Goal: Task Accomplishment & Management: Manage account settings

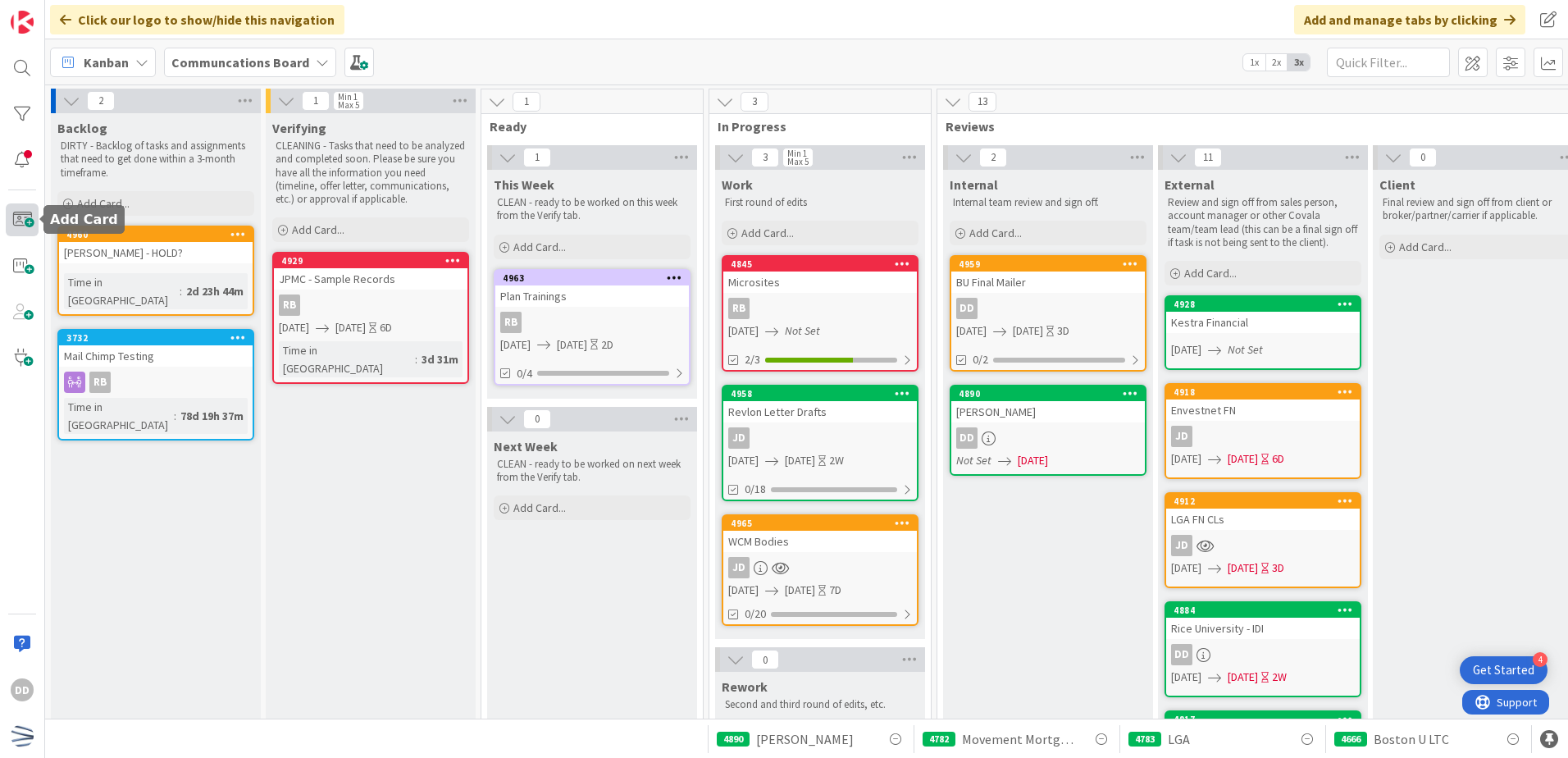
click at [23, 218] on span at bounding box center [23, 220] width 33 height 33
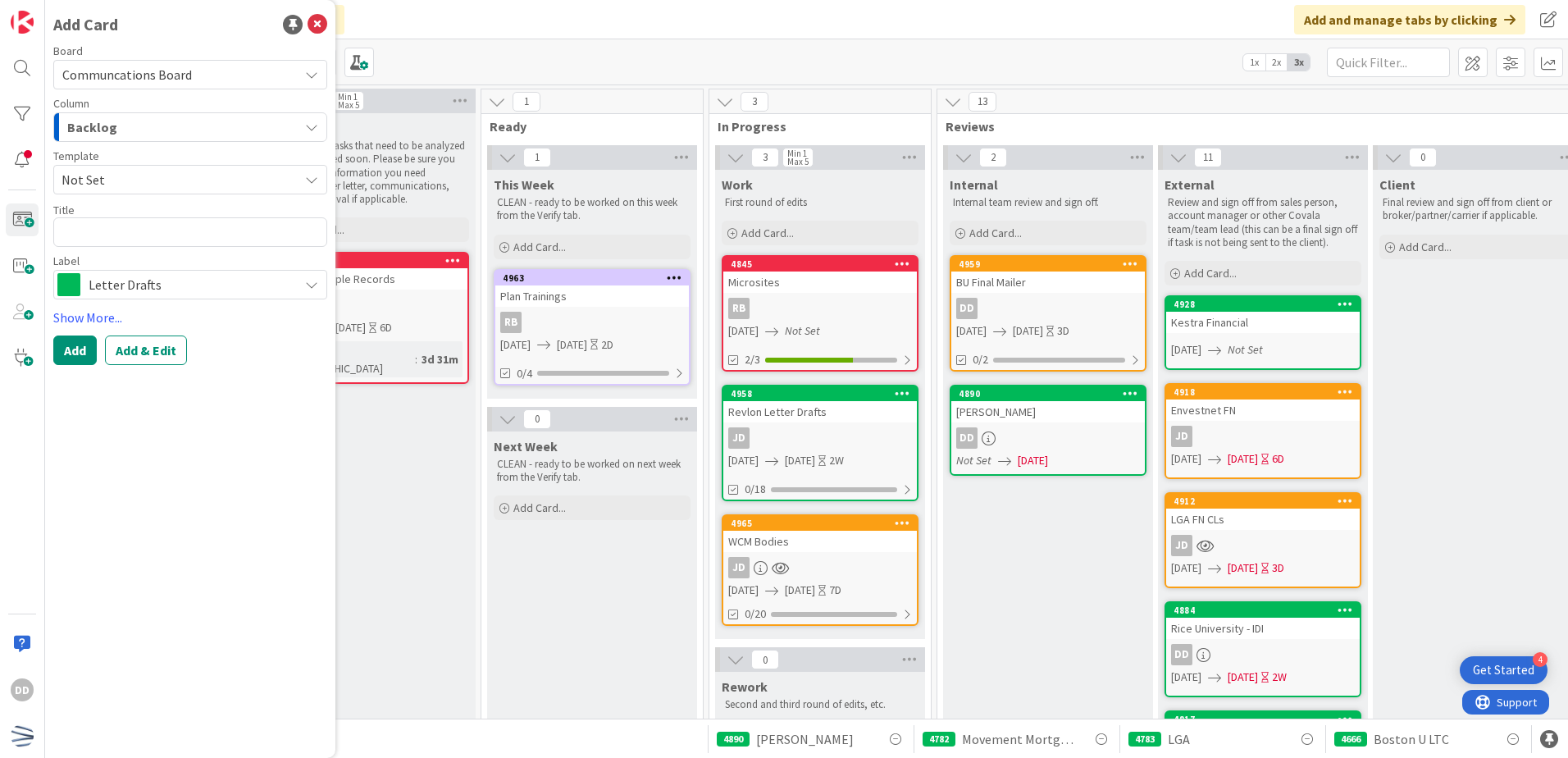
click at [184, 139] on div "Backlog" at bounding box center [181, 127] width 235 height 26
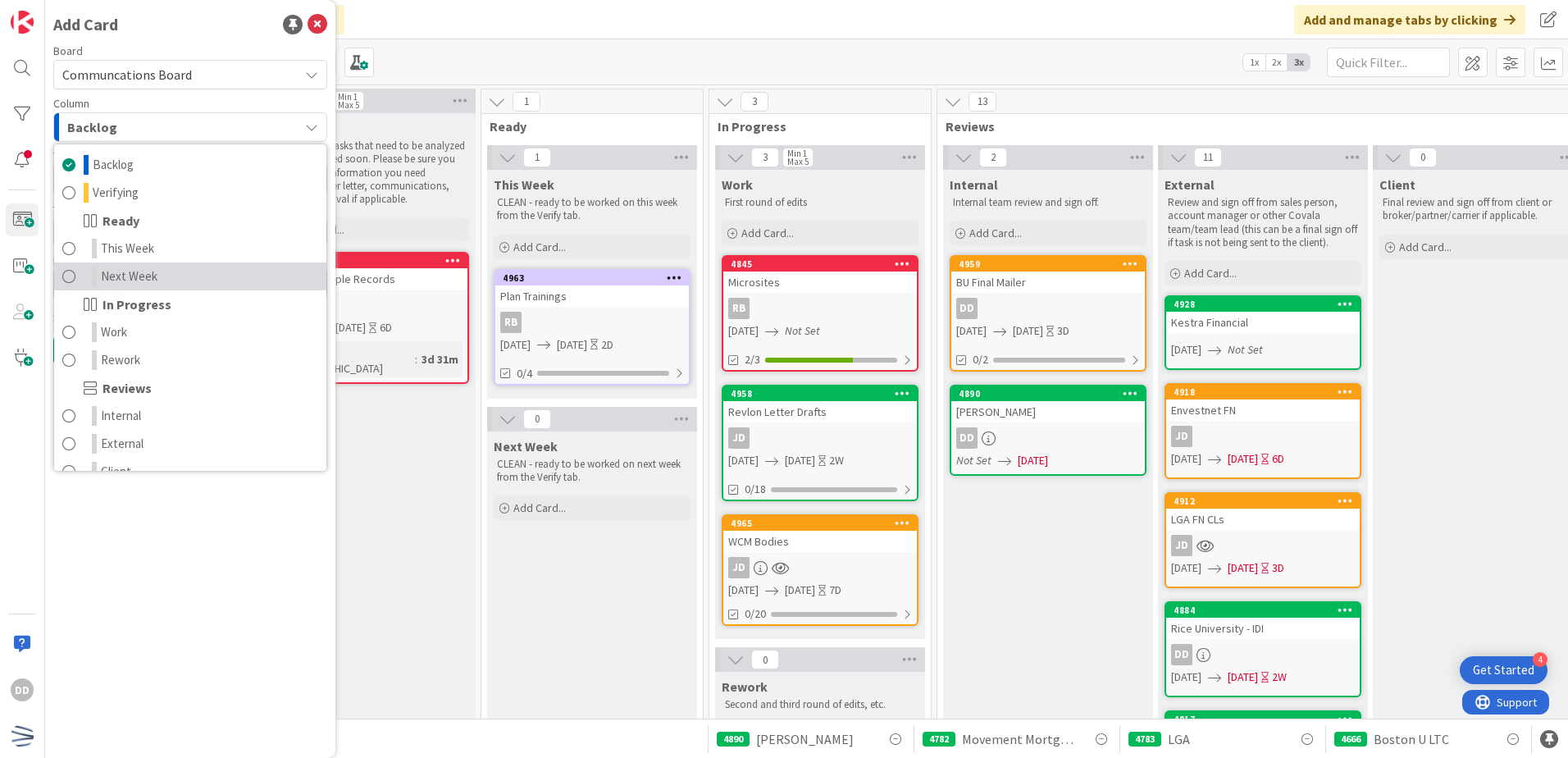
click at [208, 279] on link "Next Week" at bounding box center [190, 277] width 272 height 28
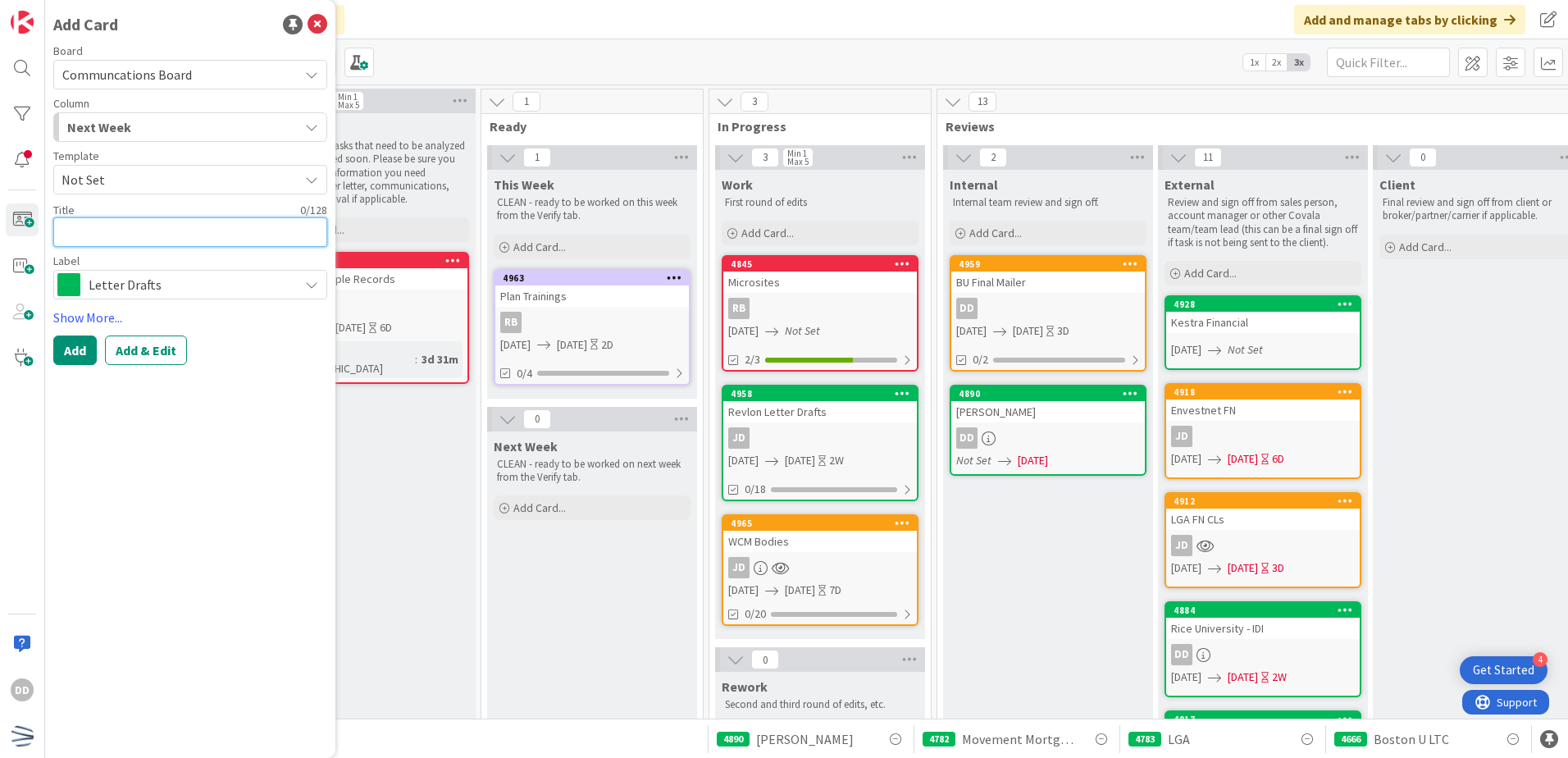
click at [95, 229] on textarea at bounding box center [190, 232] width 274 height 30
type textarea "x"
type textarea "P"
type textarea "x"
type textarea "Ph"
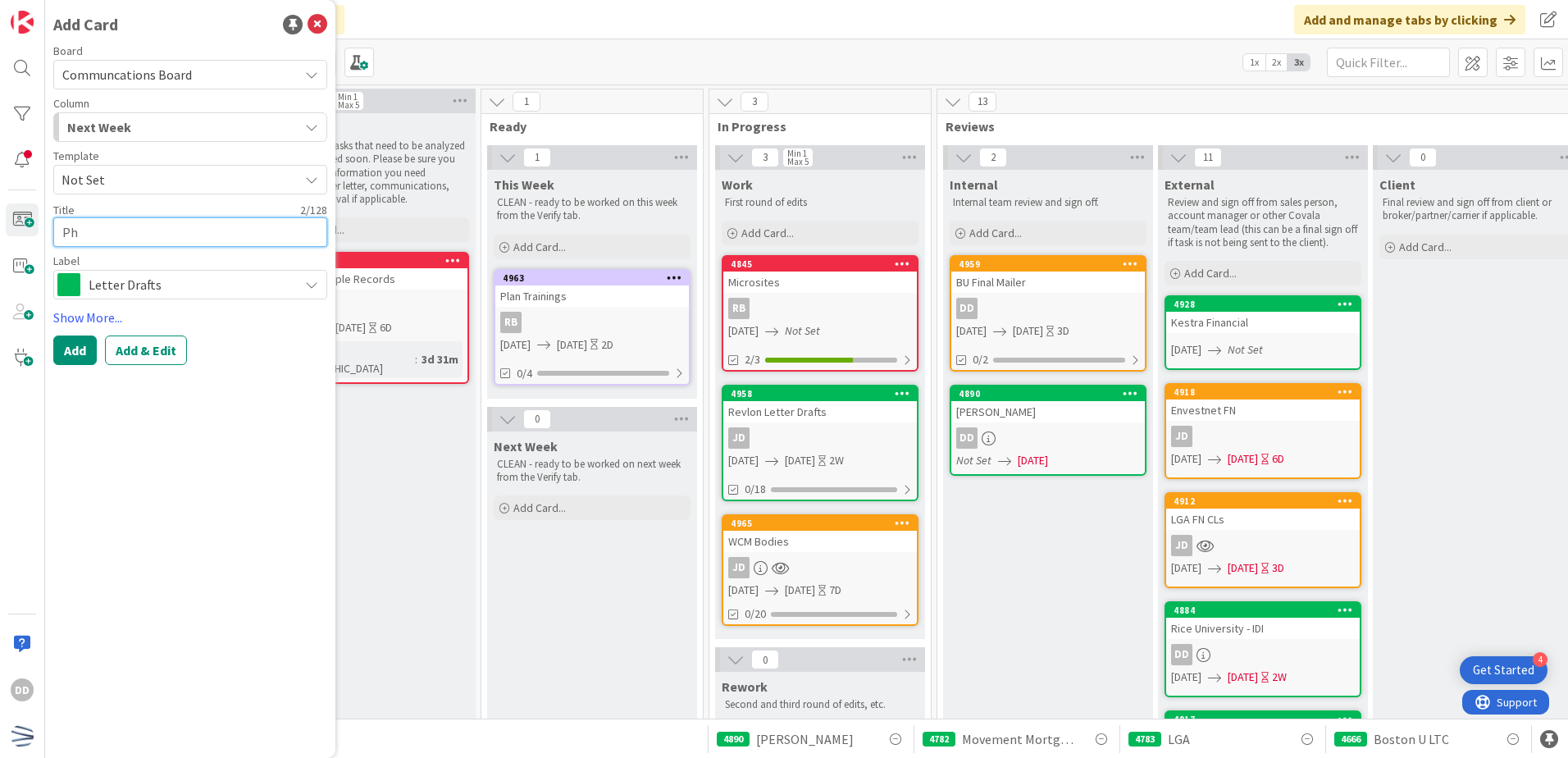
type textarea "x"
type textarea "Phu"
type textarea "x"
type textarea "Phuk"
type textarea "x"
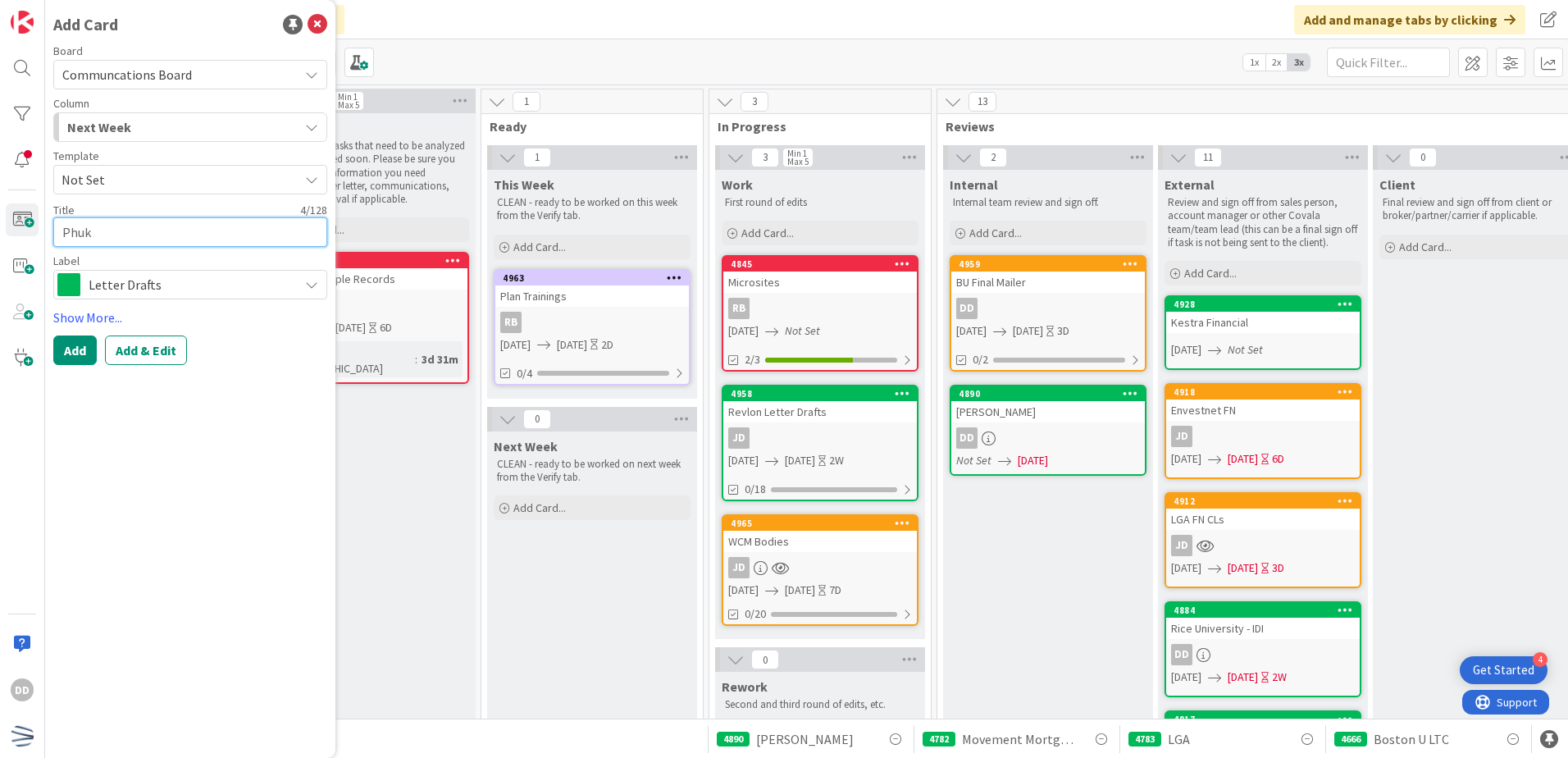
type textarea "Phu"
type textarea "x"
type textarea "Ph"
type textarea "x"
type textarea "Phi"
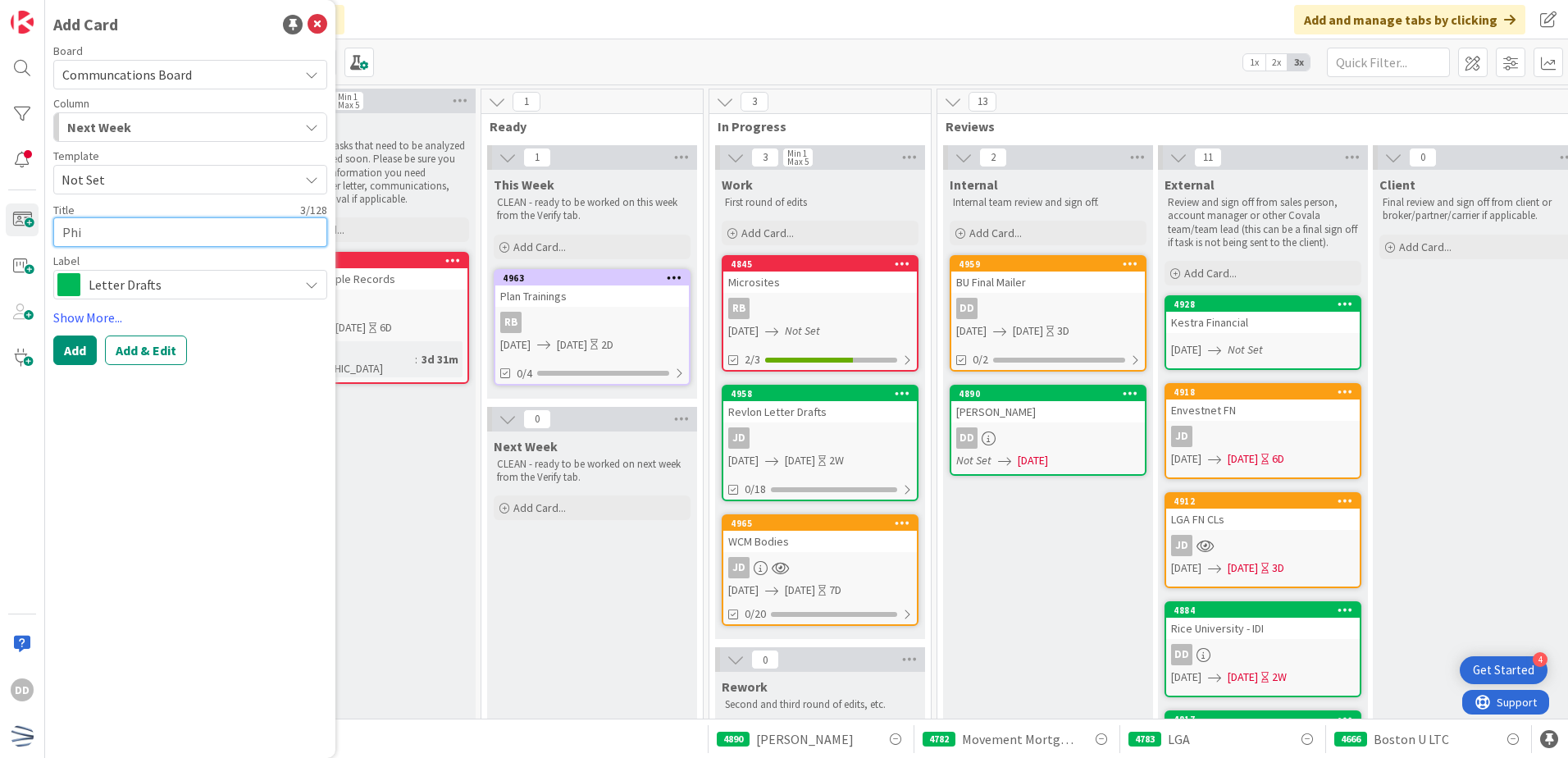
type textarea "x"
type textarea "Phi,"
type textarea "x"
type textarea "Phi"
type textarea "x"
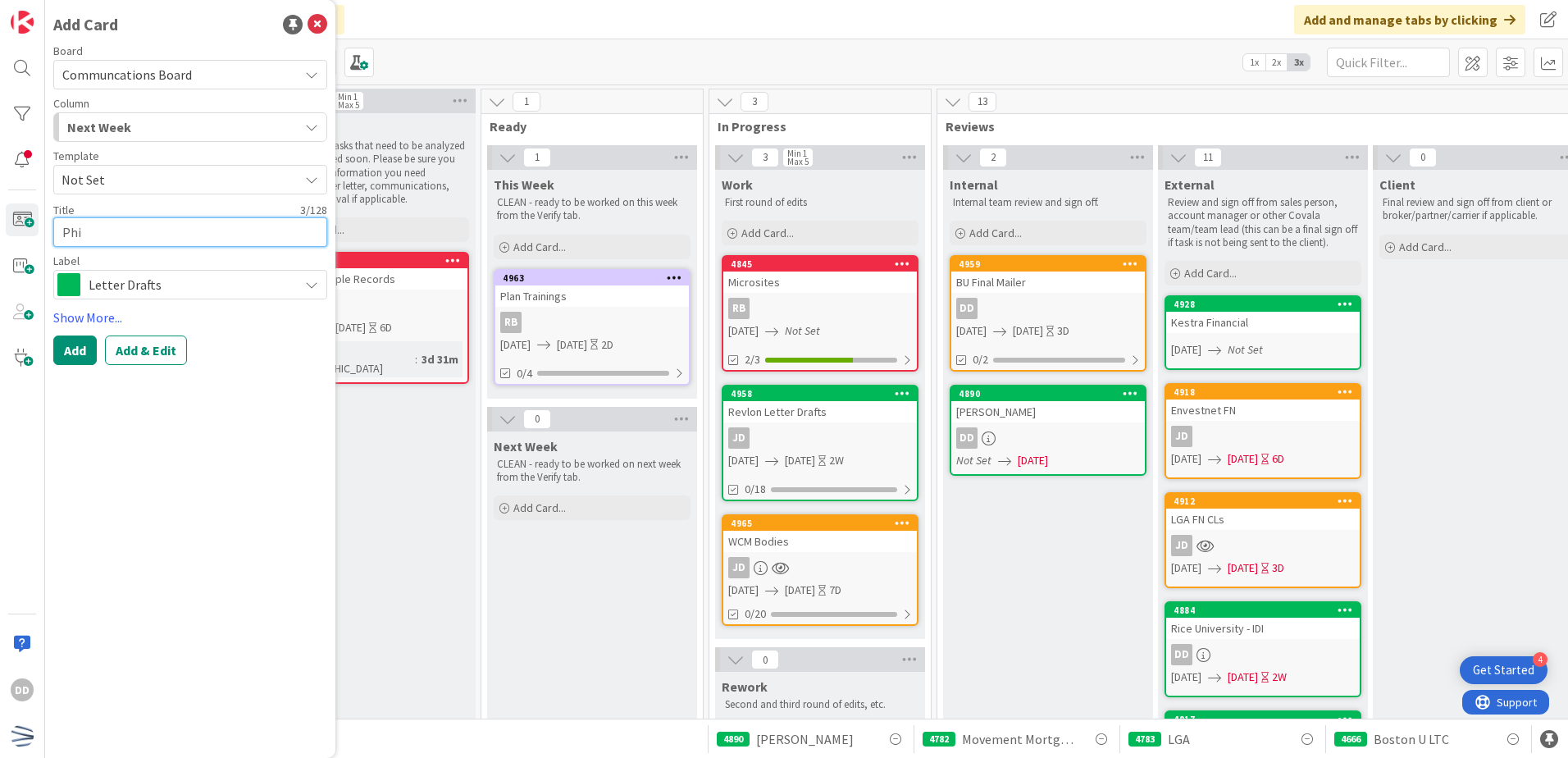
type textarea "Phil"
type textarea "x"
type textarea "Phill"
type textarea "x"
type textarea "Philli"
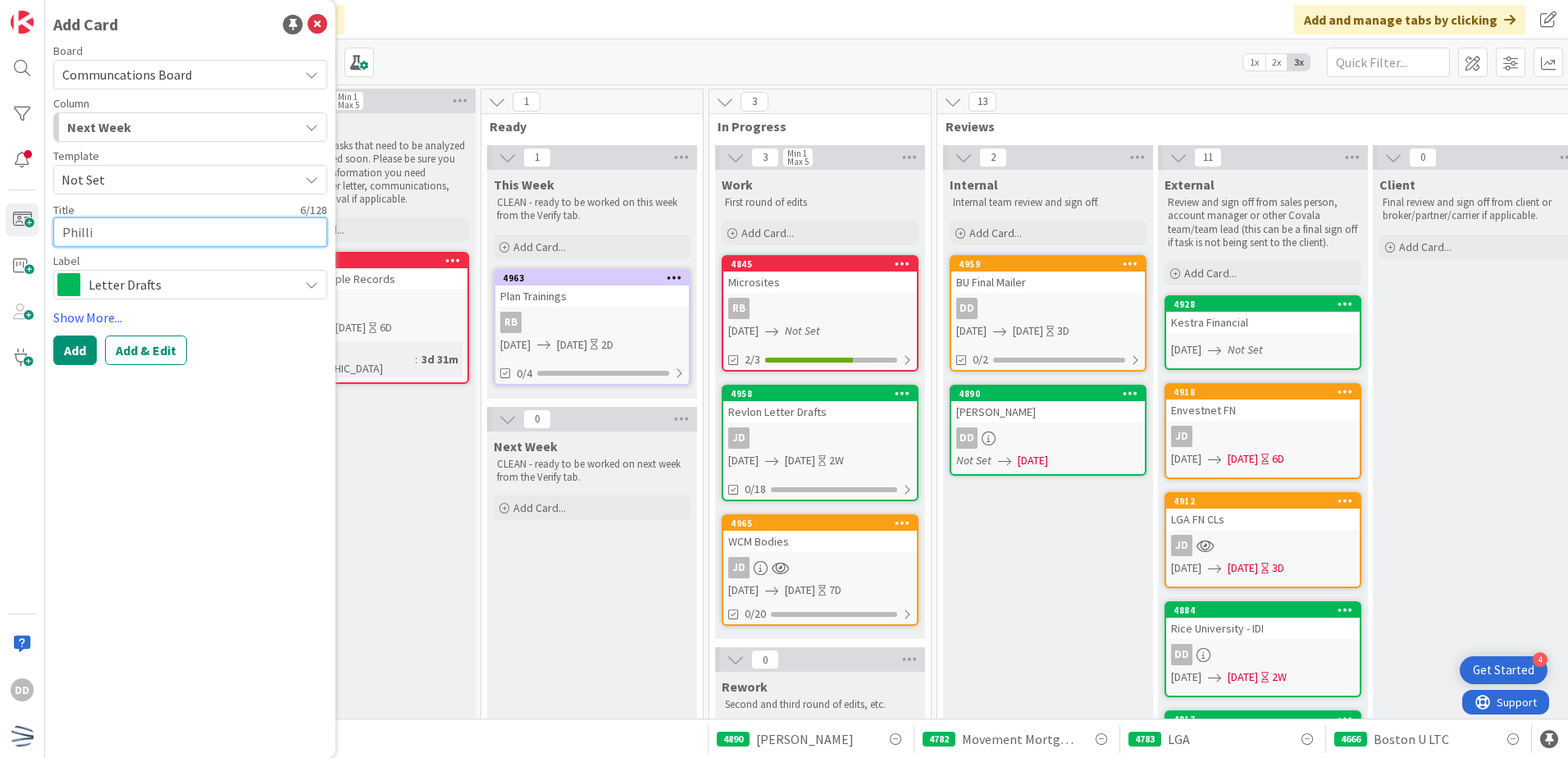
type textarea "x"
type textarea "[PERSON_NAME]"
type textarea "x"
type textarea "[PERSON_NAME]"
type textarea "x"
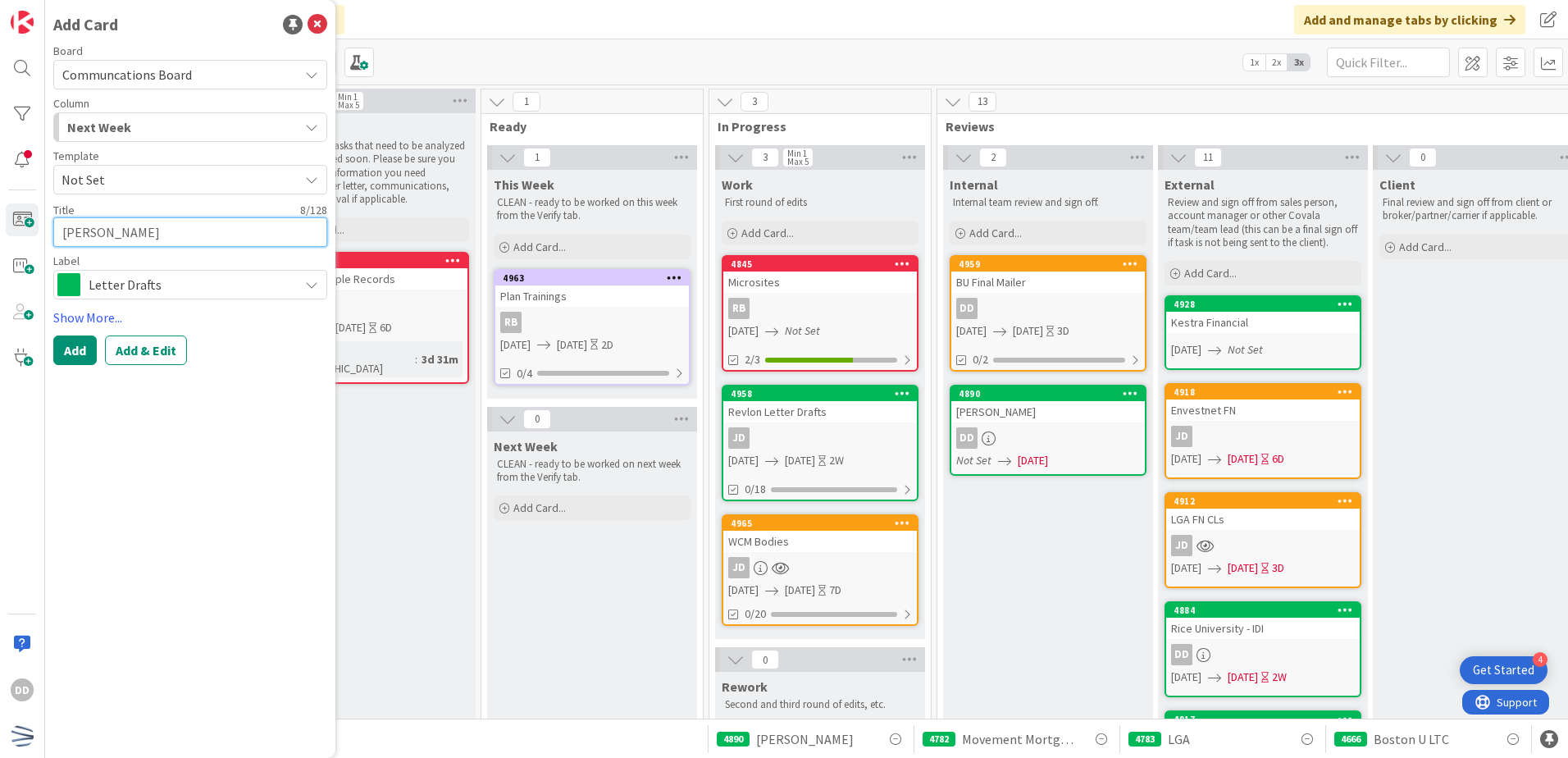
type textarea "[PERSON_NAME]"
type textarea "x"
type textarea "[PERSON_NAME] 6"
type textarea "x"
type textarea "[PERSON_NAME] 66"
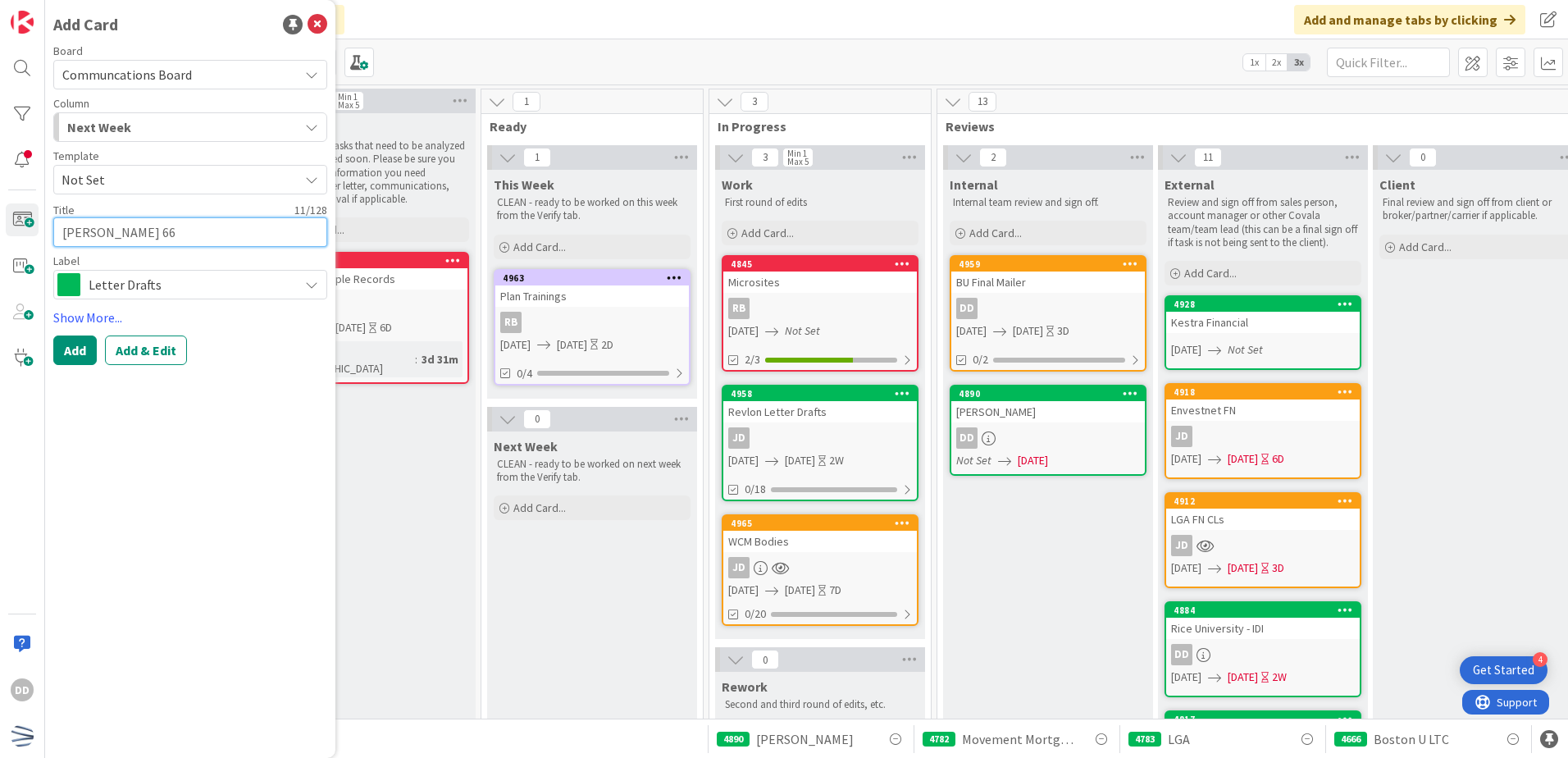
type textarea "x"
type textarea "[PERSON_NAME] 66"
type textarea "x"
type textarea "[PERSON_NAME] 66 L"
type textarea "x"
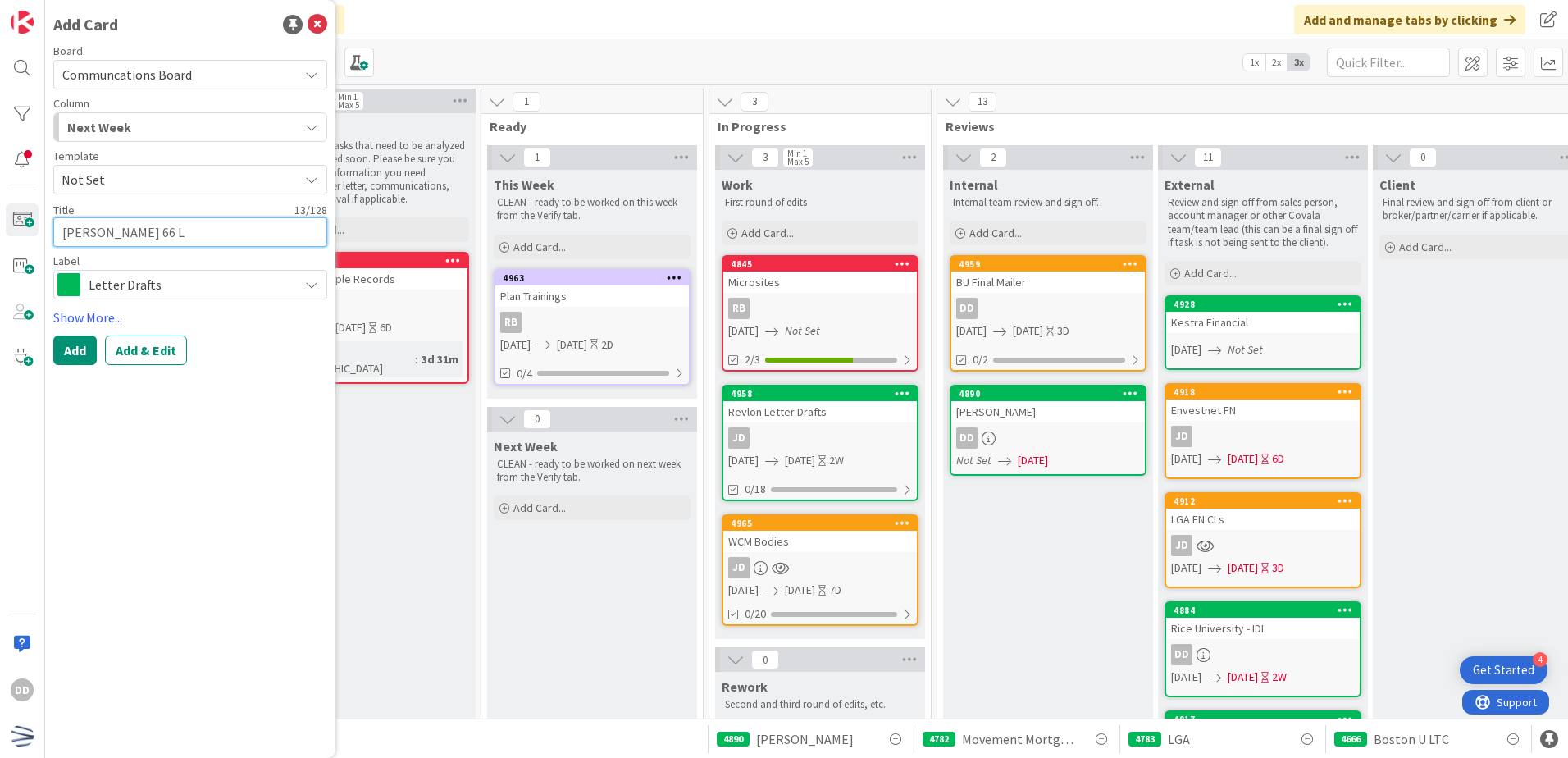
type textarea "[PERSON_NAME] 66 LT"
type textarea "x"
type textarea "[PERSON_NAME] 66 LTC"
type textarea "x"
type textarea "[PERSON_NAME] 66 LTC"
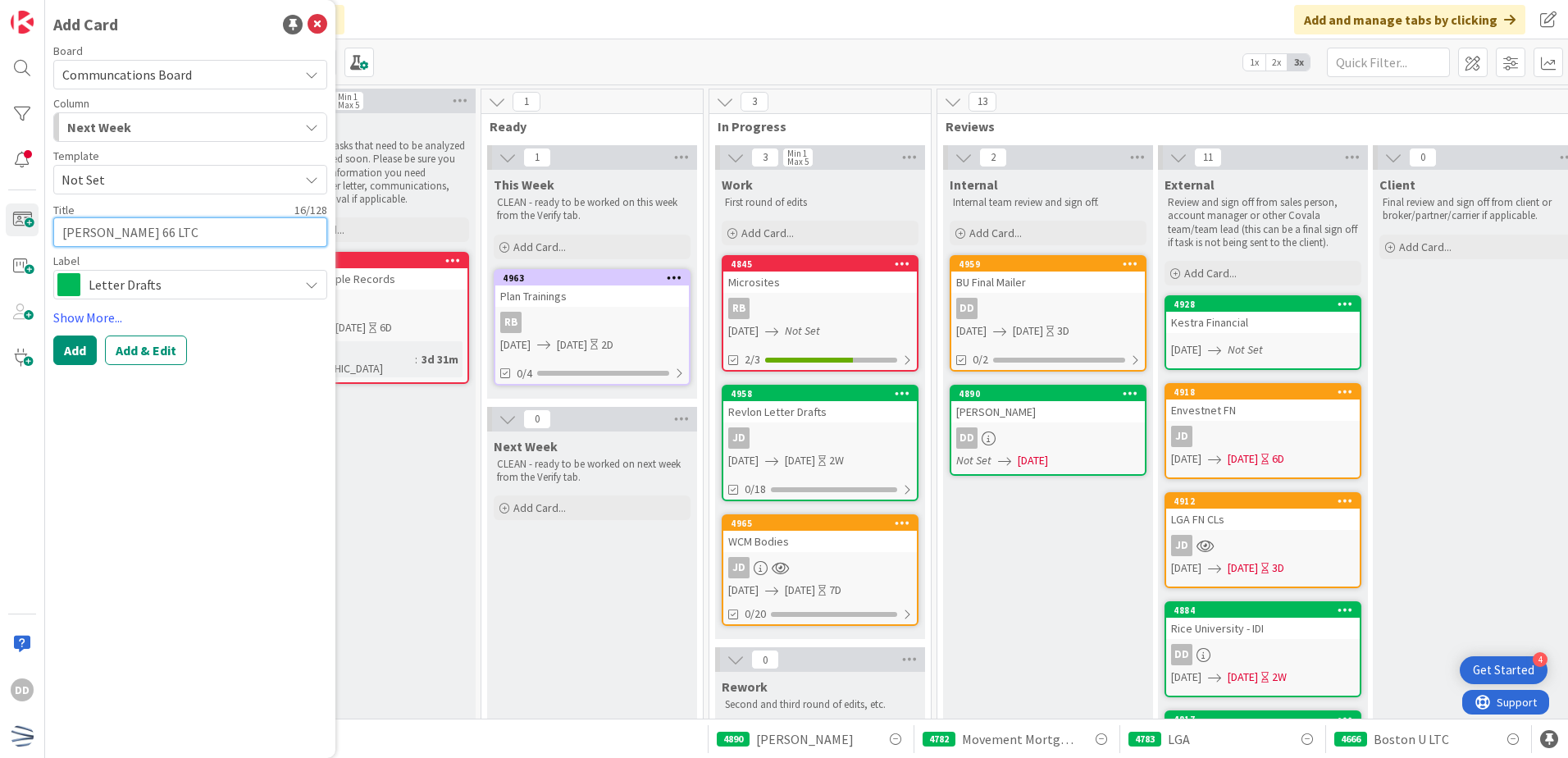
type textarea "x"
type textarea "[PERSON_NAME] 66 LTC D"
type textarea "x"
type textarea "[PERSON_NAME] 66 LTC Dr"
type textarea "x"
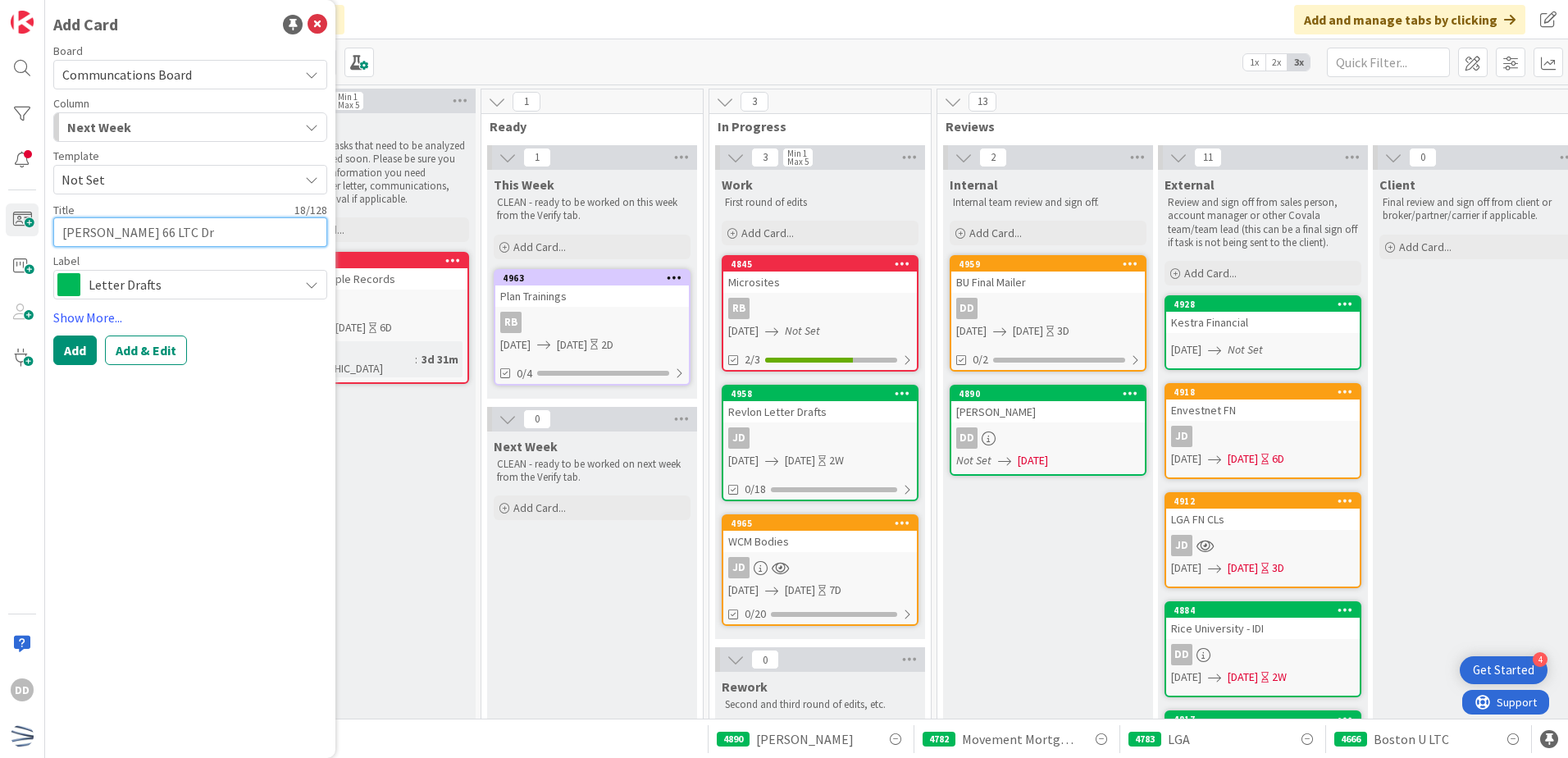
type textarea "[PERSON_NAME] 66 LTC Dra"
type textarea "x"
type textarea "[PERSON_NAME] 66 LTC Draf"
type textarea "x"
type textarea "[PERSON_NAME] 66 LTC Draft"
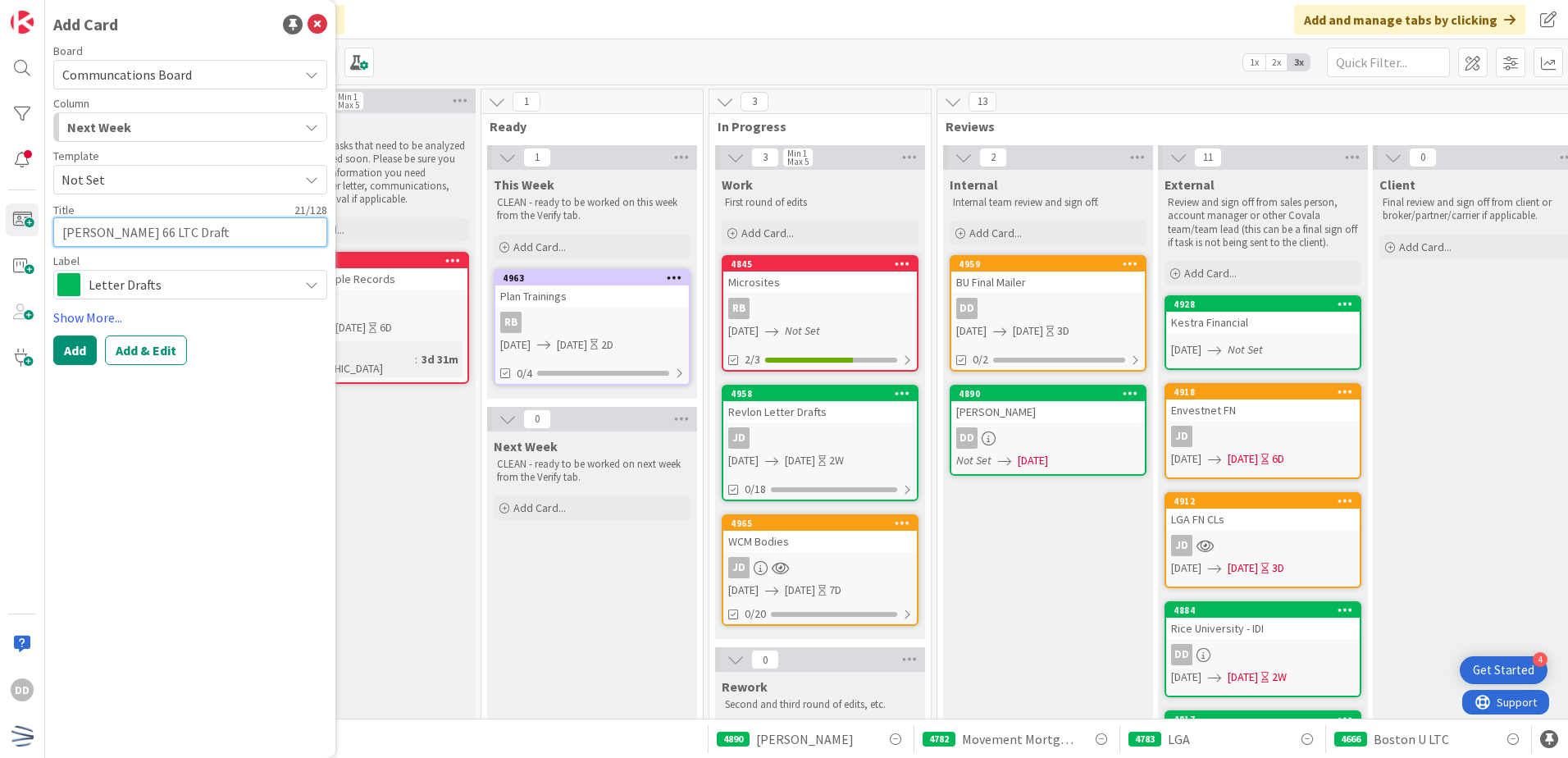
type textarea "x"
type textarea "[PERSON_NAME] 66 LTC Drafts"
click at [87, 321] on link "Show More..." at bounding box center [190, 318] width 274 height 20
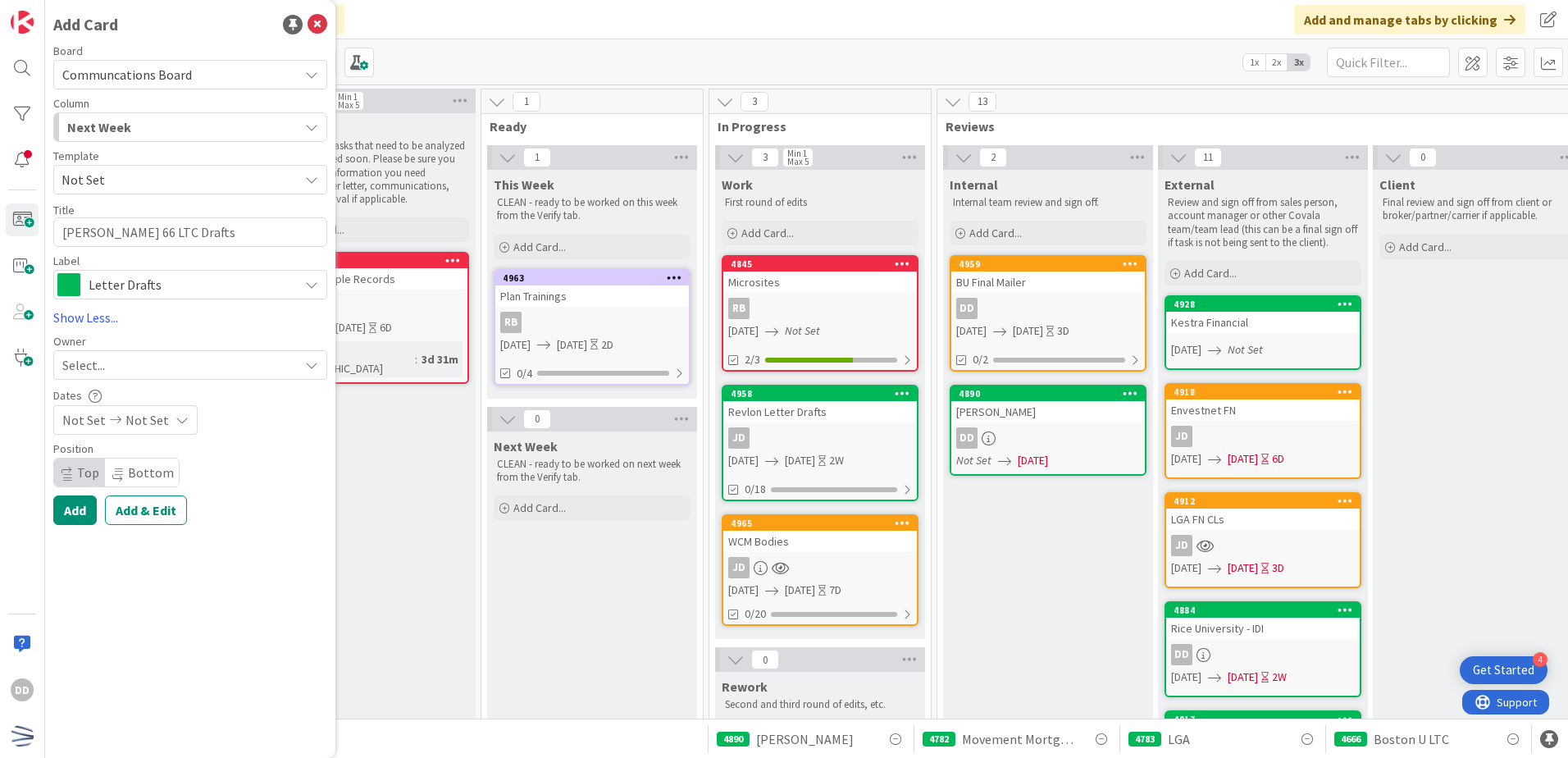
click at [146, 373] on div "Select..." at bounding box center [180, 365] width 236 height 20
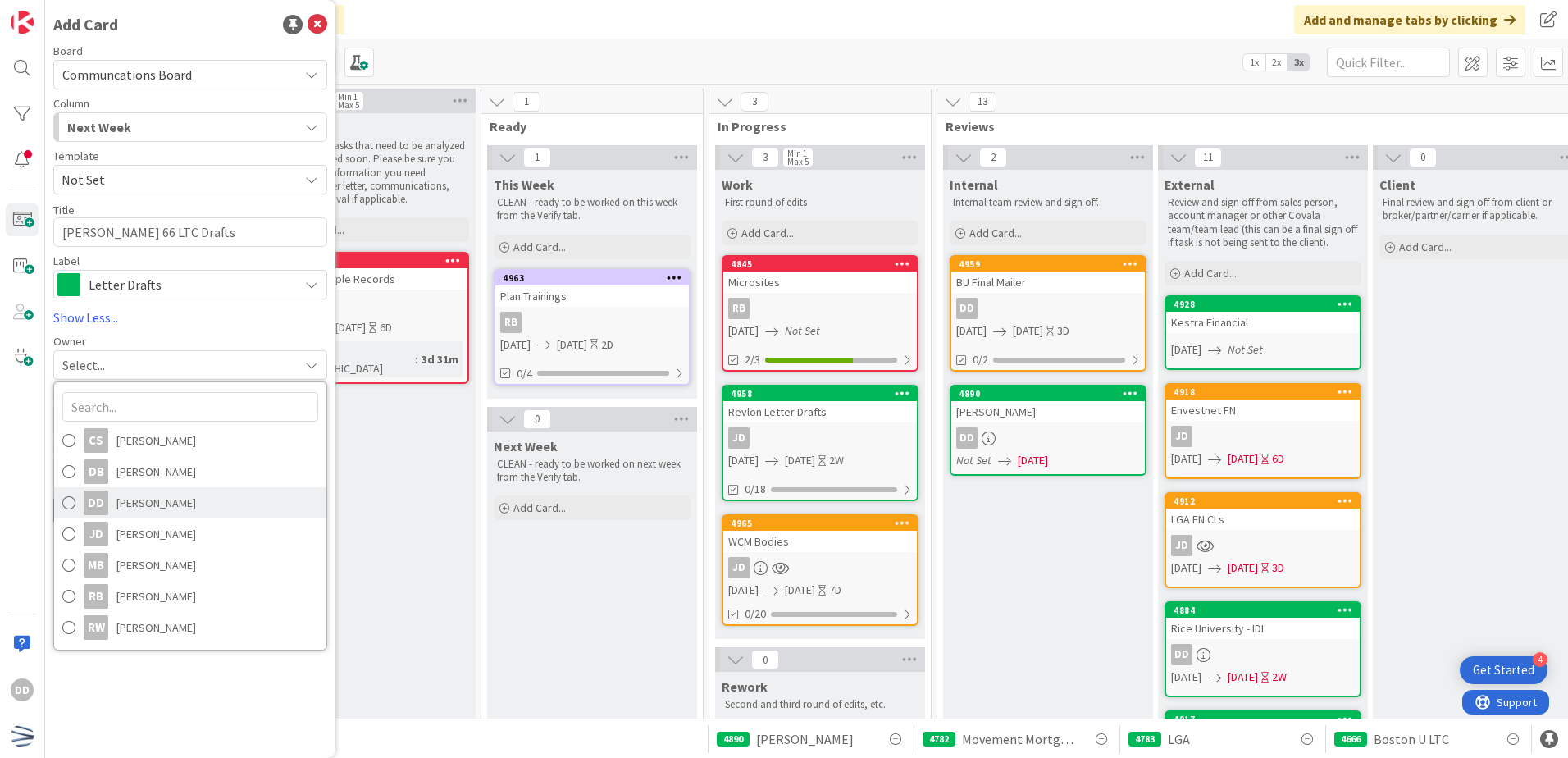
click at [177, 501] on span "[PERSON_NAME]" at bounding box center [156, 502] width 79 height 24
type textarea "x"
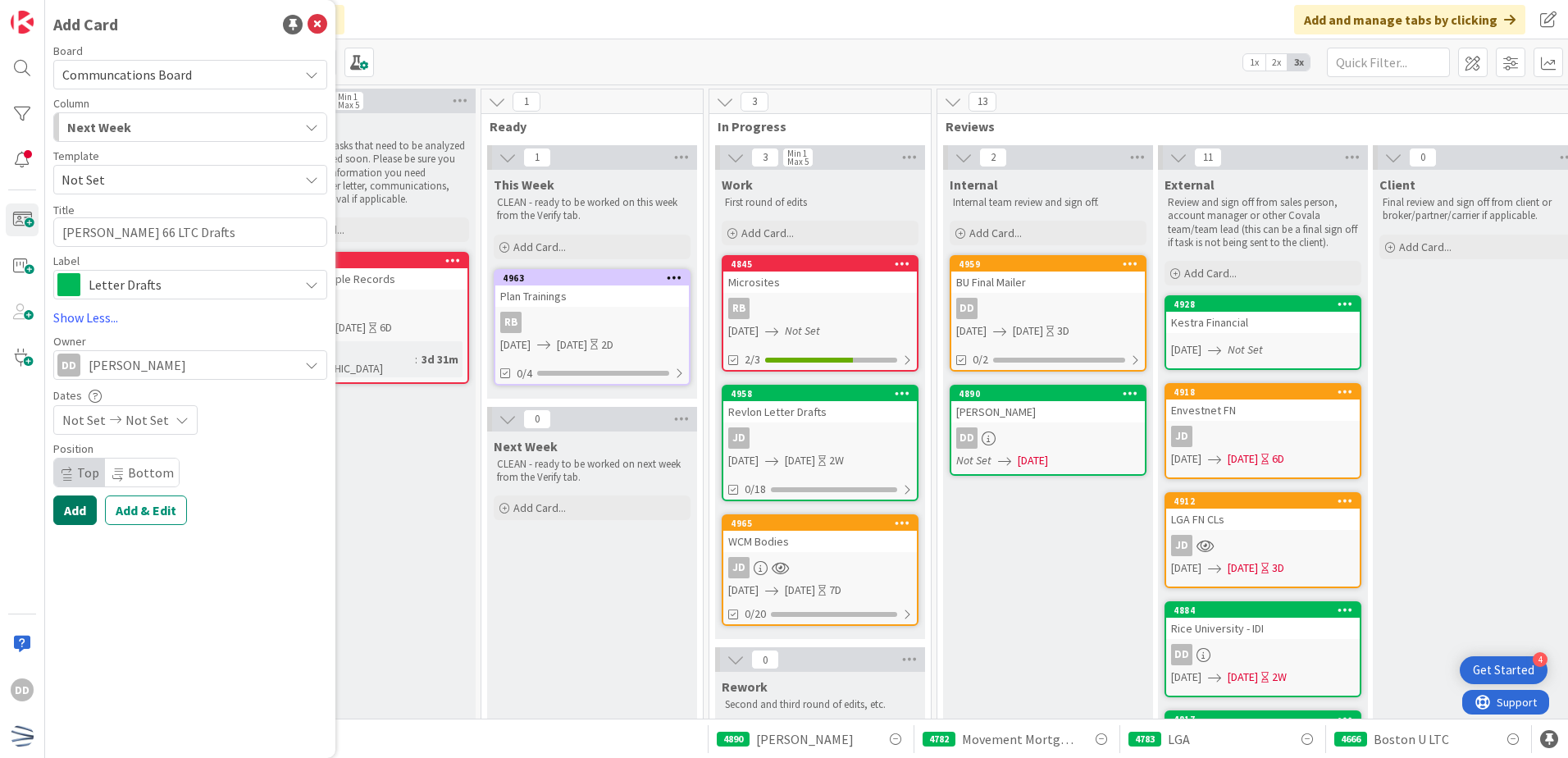
drag, startPoint x: 140, startPoint y: 508, endPoint x: 87, endPoint y: 524, distance: 55.4
click at [87, 524] on div "Add Add & Edit" at bounding box center [190, 510] width 274 height 30
click at [121, 516] on button "Add & Edit" at bounding box center [146, 510] width 82 height 30
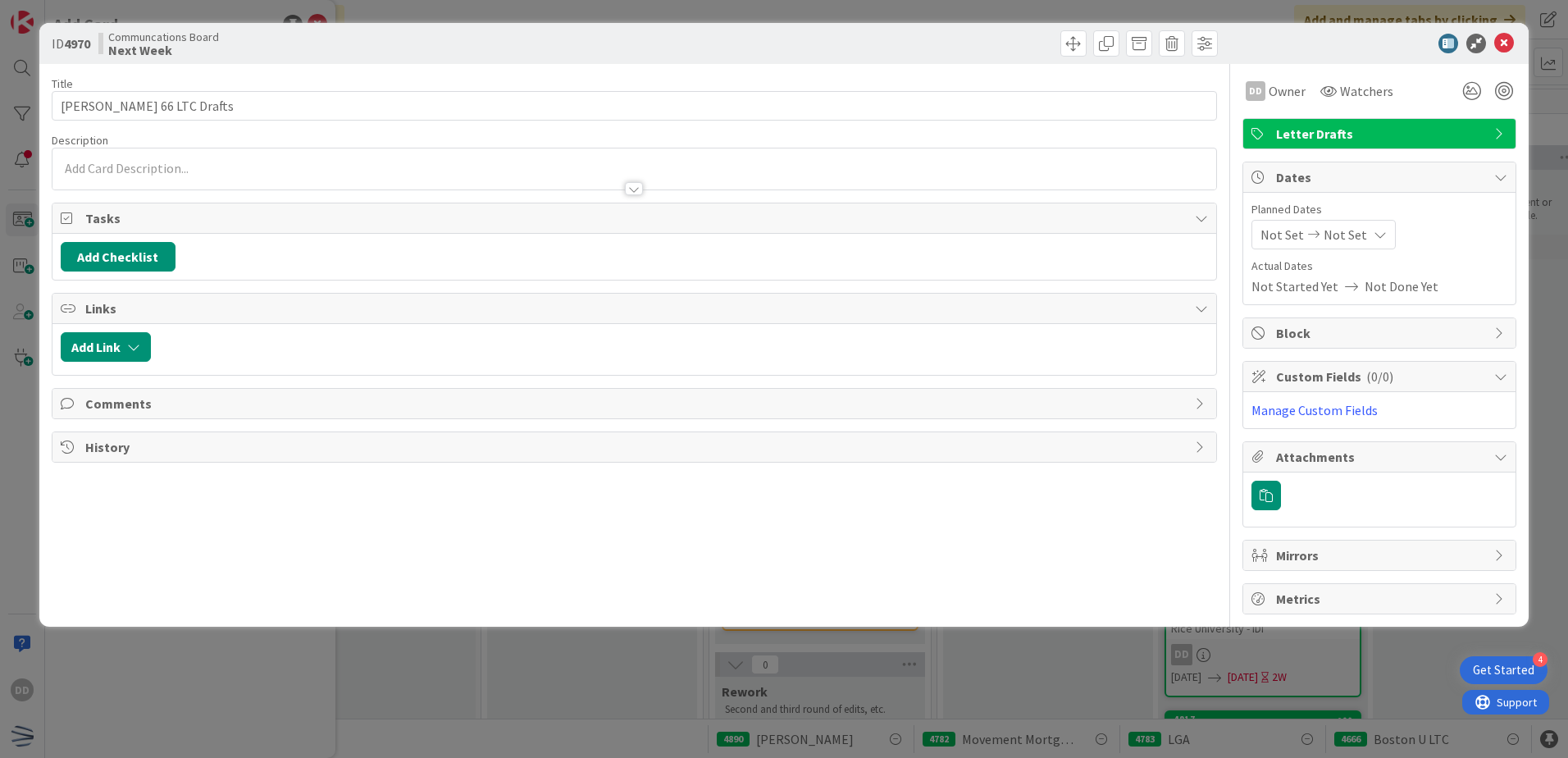
click at [625, 195] on div at bounding box center [633, 188] width 18 height 13
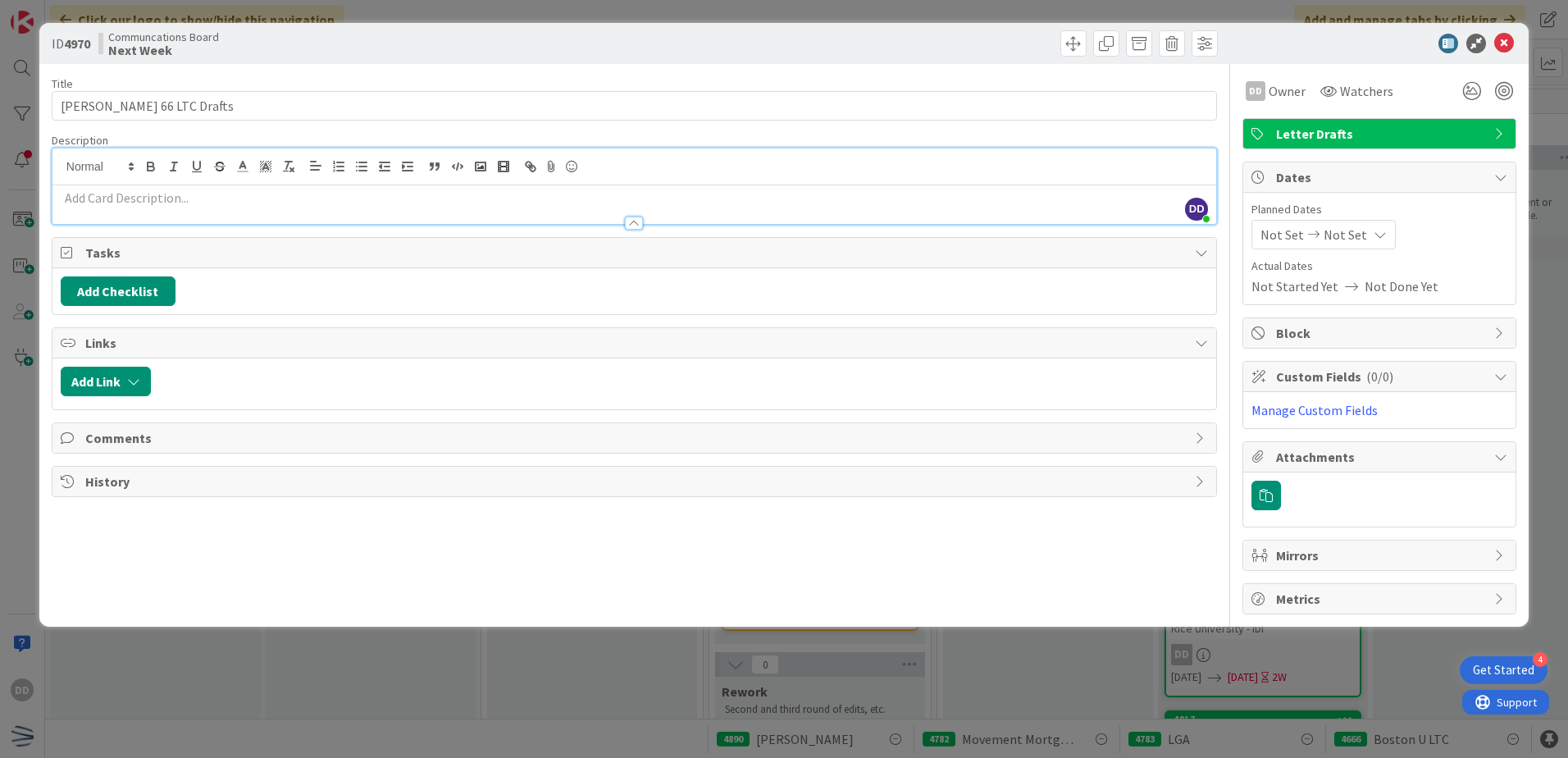
click at [564, 207] on div at bounding box center [634, 215] width 1163 height 17
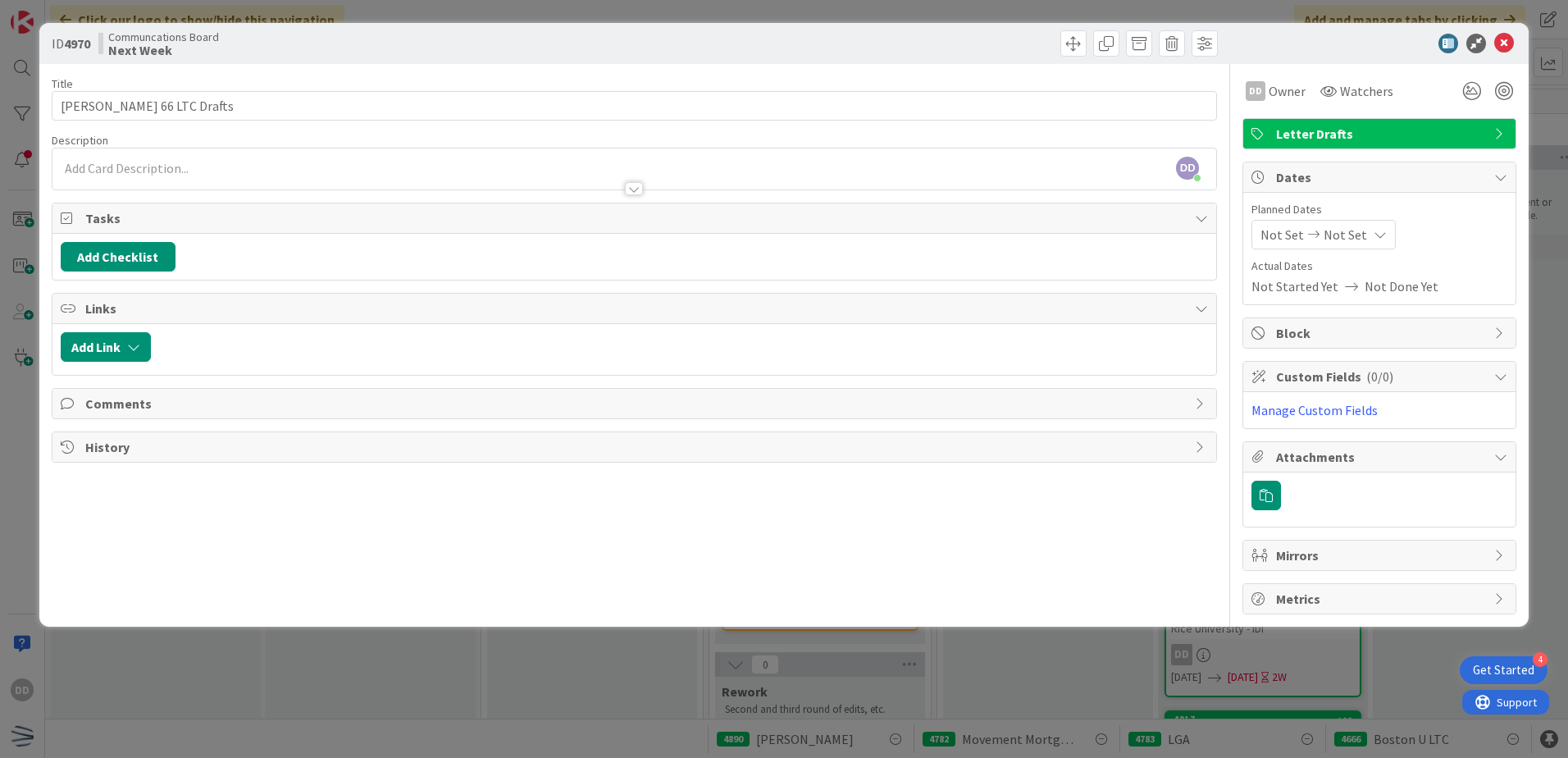
click at [492, 178] on div at bounding box center [634, 181] width 1163 height 17
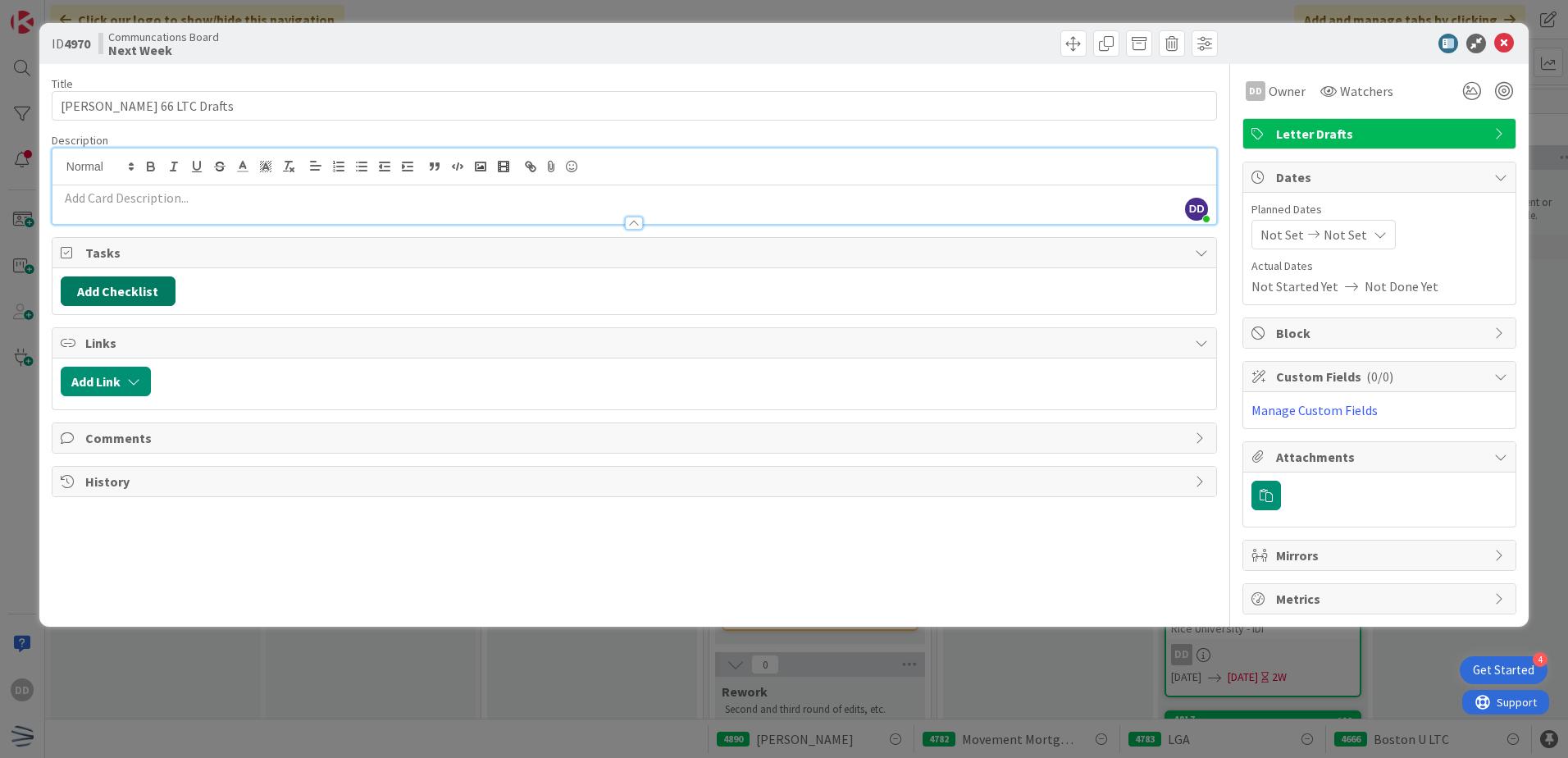
click at [112, 299] on button "Add Checklist" at bounding box center [119, 291] width 115 height 30
click at [440, 297] on div "Add Checklist Add Checklist Checklist Name (needed before adding tasks) 0 / 64 …" at bounding box center [634, 291] width 1147 height 30
drag, startPoint x: 1508, startPoint y: 54, endPoint x: 1500, endPoint y: 53, distance: 8.1
click at [1500, 53] on div "ID 4970 Communcations Board Next Week" at bounding box center [783, 43] width 1489 height 41
click at [1505, 47] on icon at bounding box center [1503, 44] width 20 height 20
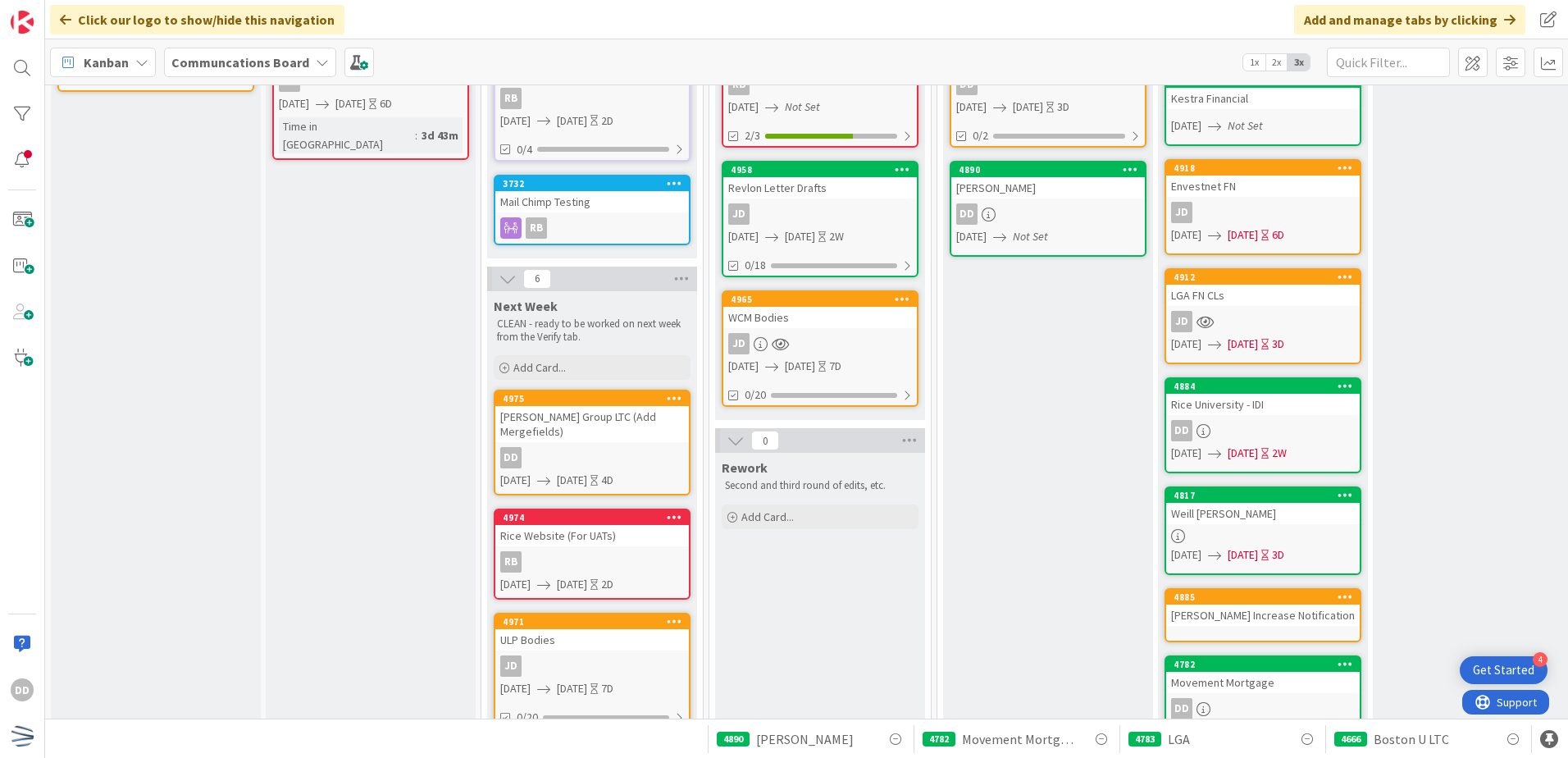
scroll to position [164, 0]
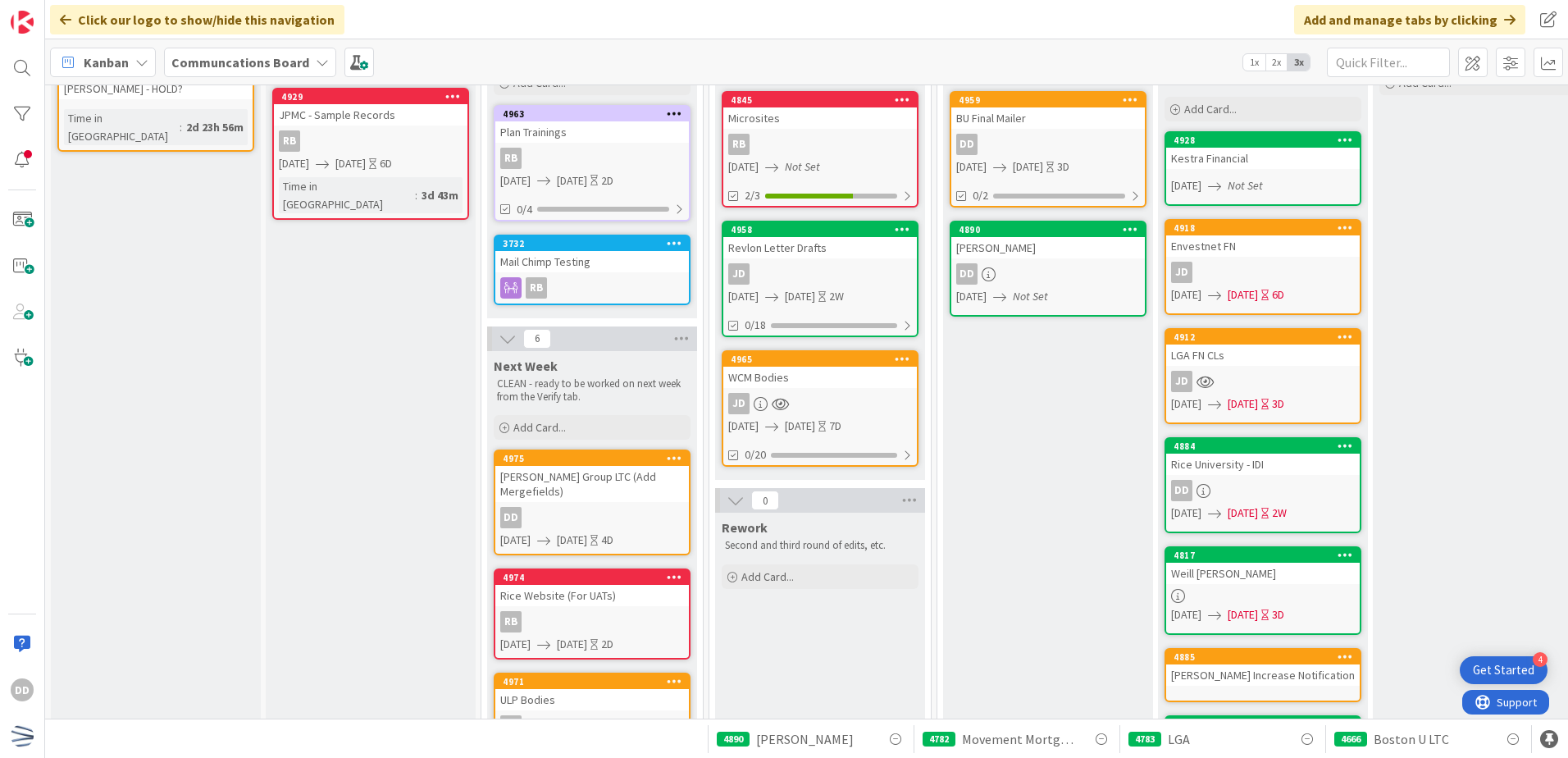
click at [623, 270] on div "Mail Chimp Testing" at bounding box center [592, 262] width 194 height 21
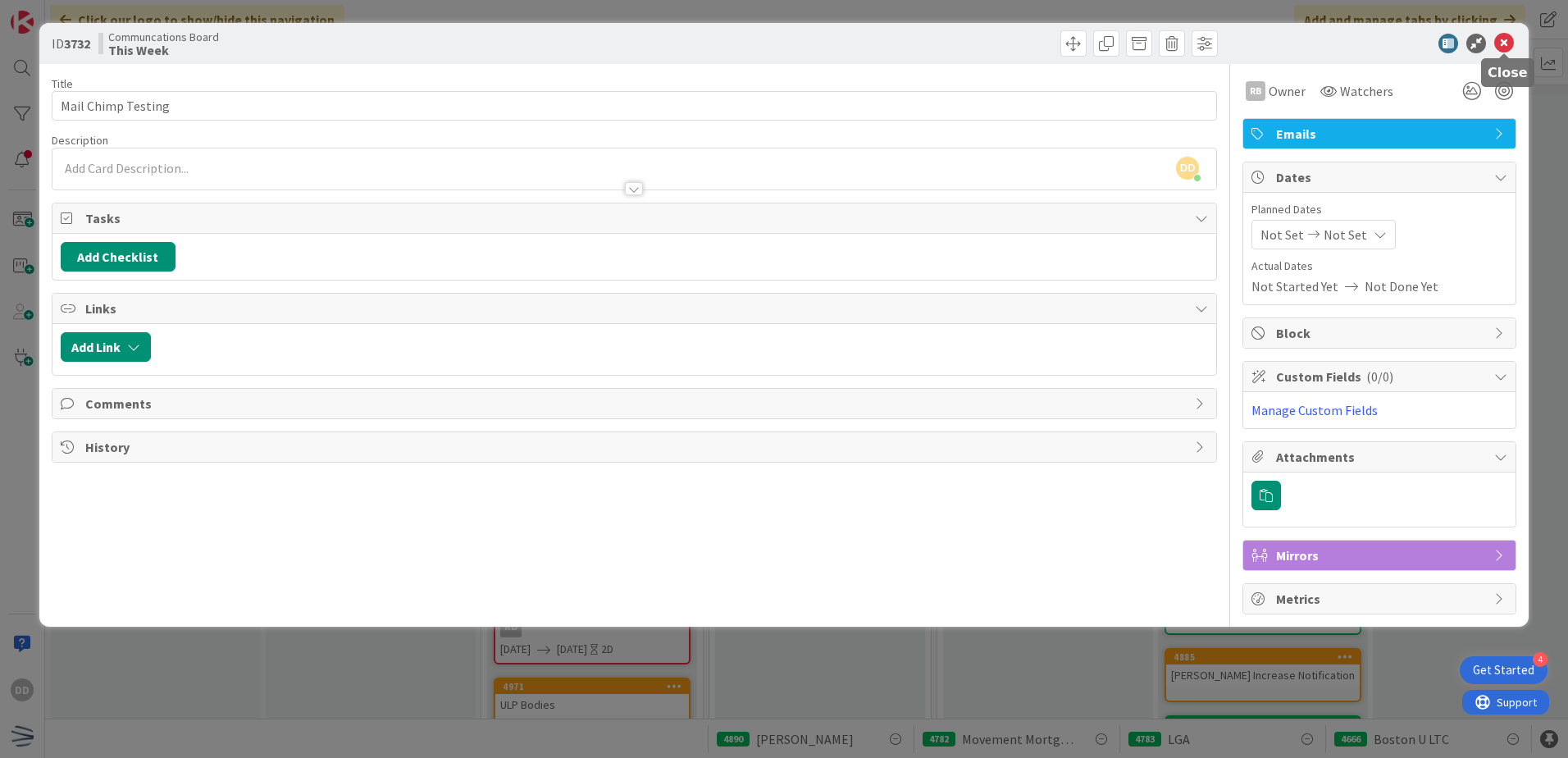
click at [1503, 43] on icon at bounding box center [1503, 44] width 20 height 20
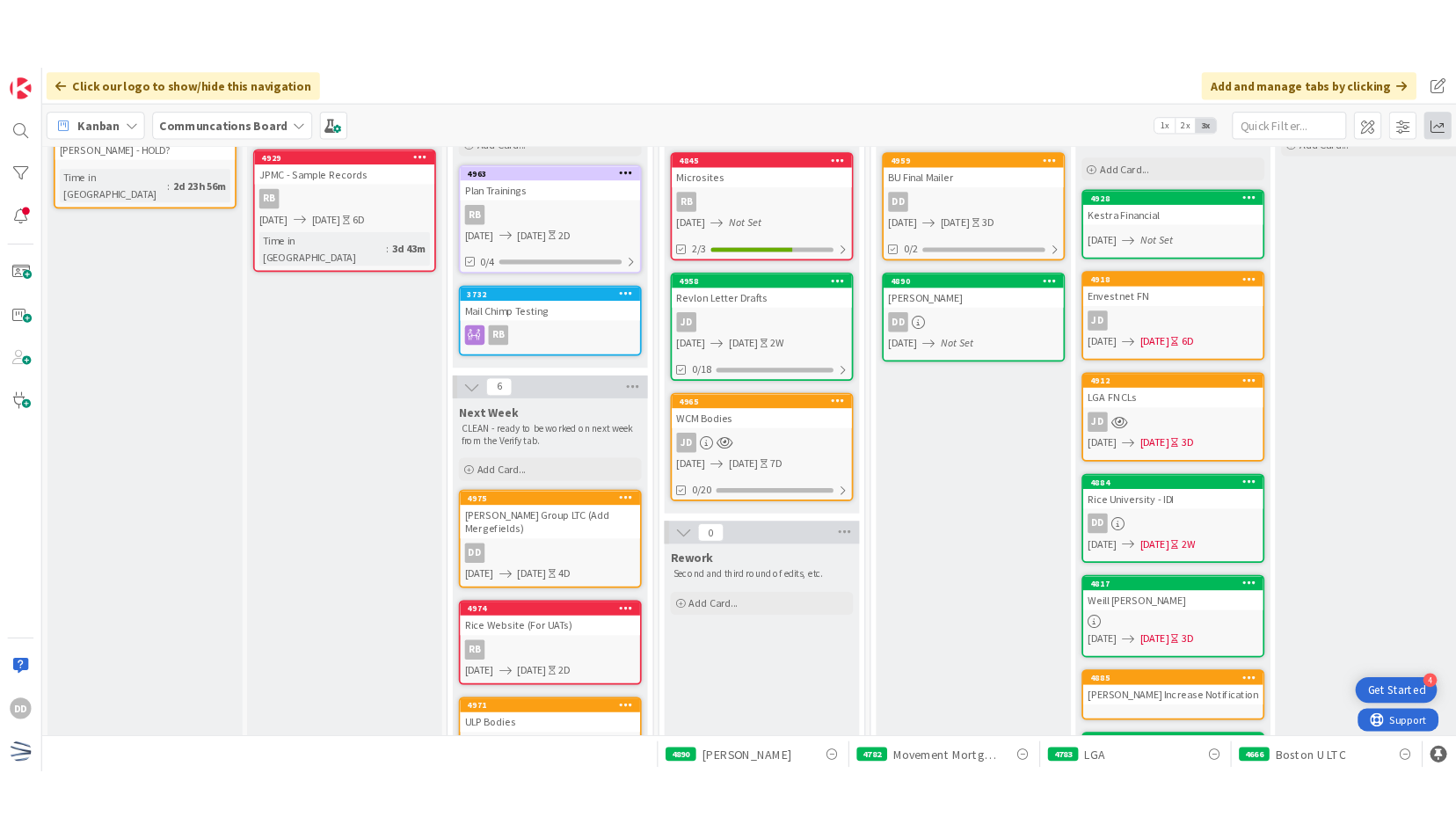
scroll to position [176, 0]
